Goal: Complete application form

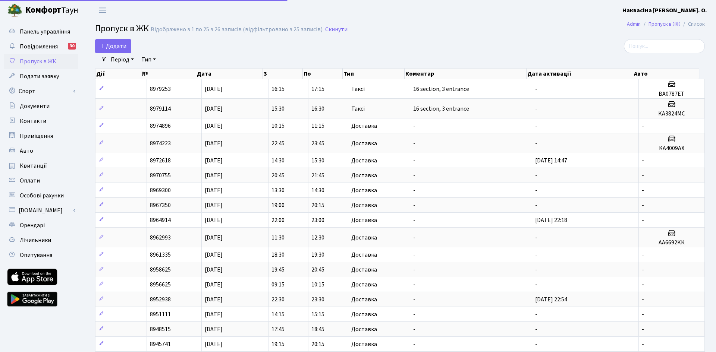
select select "25"
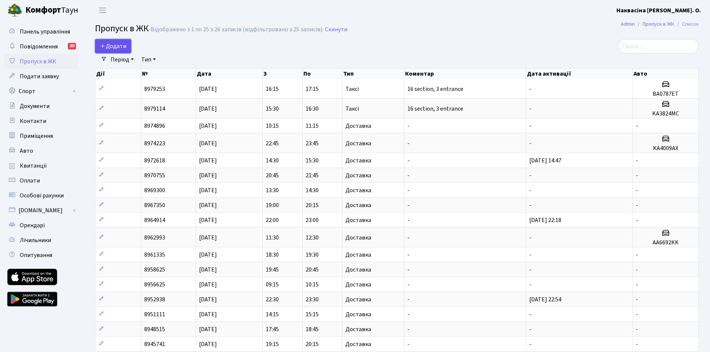
click at [114, 44] on span "Додати" at bounding box center [113, 46] width 26 height 8
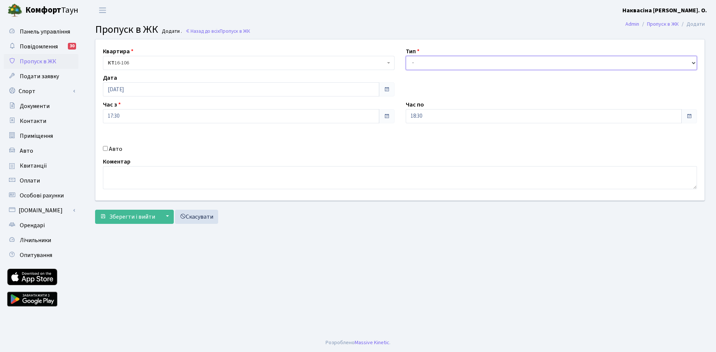
click at [434, 70] on select "- Доставка Таксі Гості Сервіс" at bounding box center [551, 63] width 291 height 14
select select "1"
click at [406, 56] on select "- Доставка Таксі Гості Сервіс" at bounding box center [551, 63] width 291 height 14
click at [105, 217] on span "submit" at bounding box center [103, 217] width 6 height 6
